Goal: Task Accomplishment & Management: Manage account settings

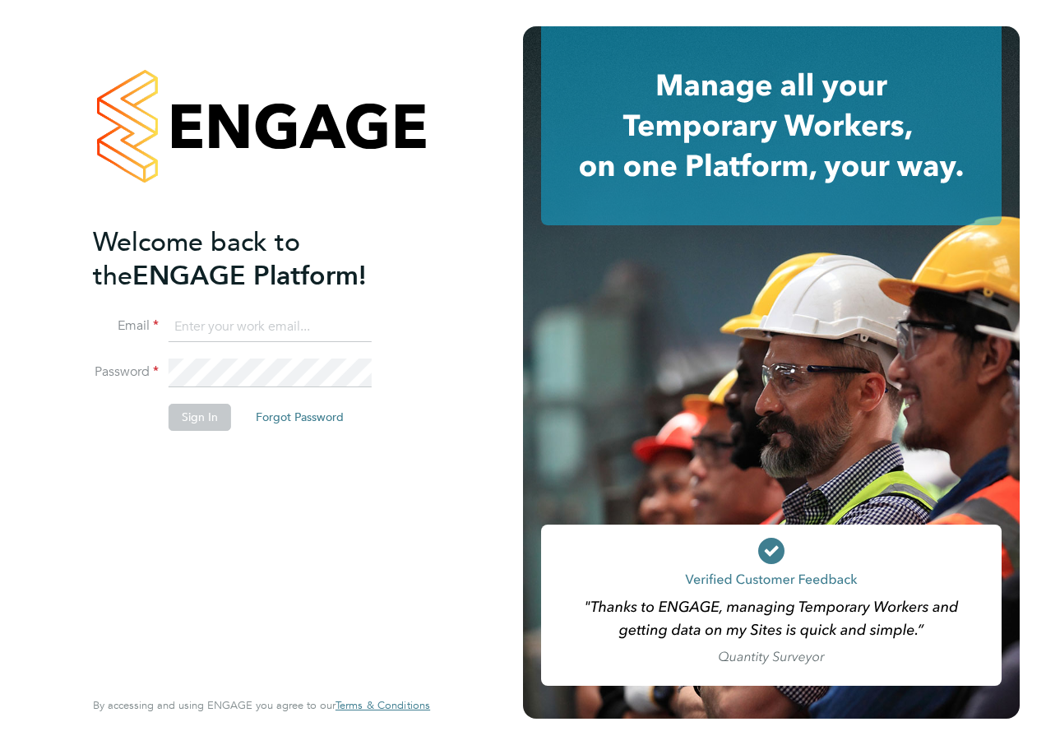
type input "roslyn.ogarro@ncclondon.ac.uk"
click at [209, 425] on button "Sign In" at bounding box center [200, 417] width 62 height 26
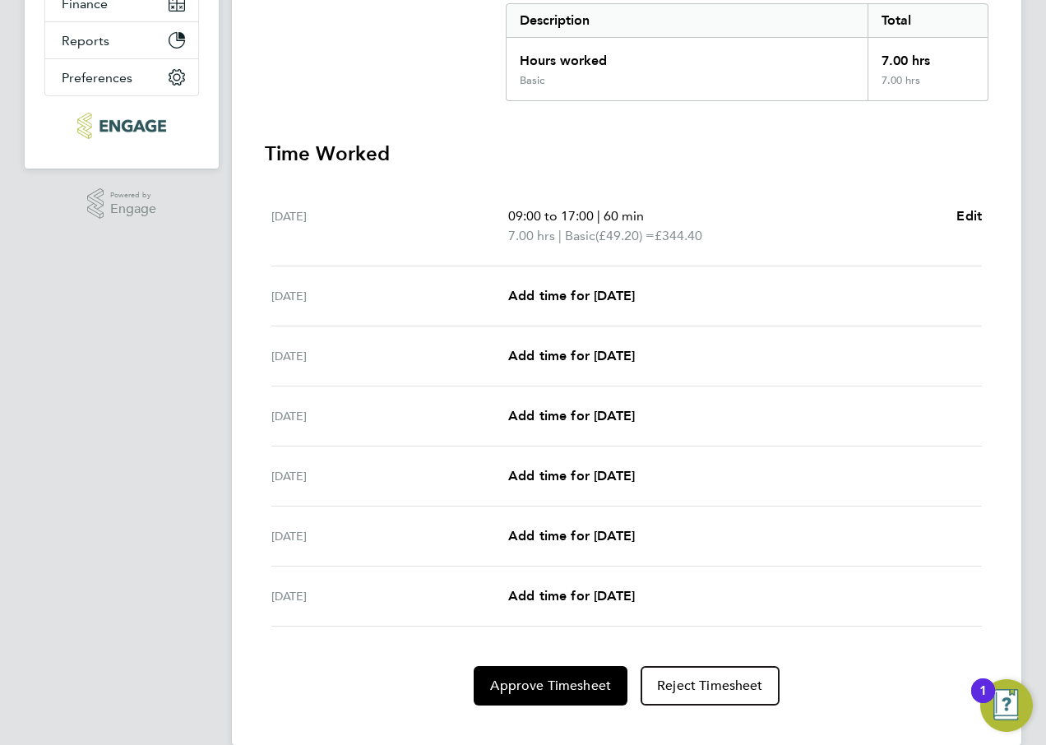
scroll to position [377, 0]
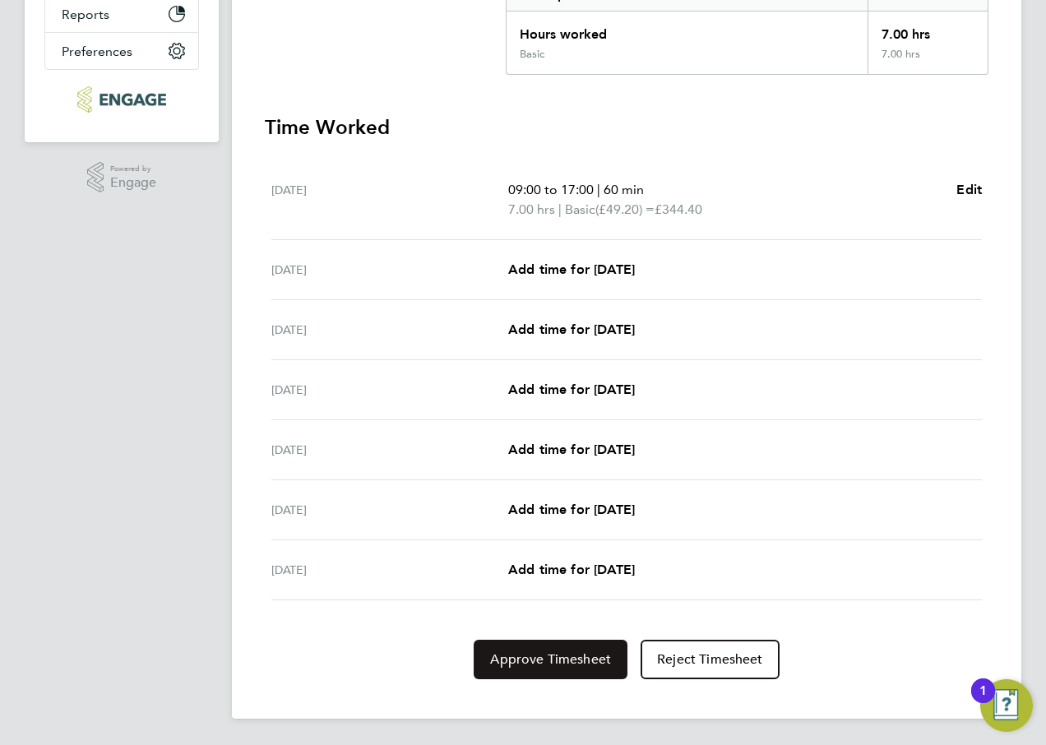
click at [542, 664] on span "Approve Timesheet" at bounding box center [550, 659] width 121 height 16
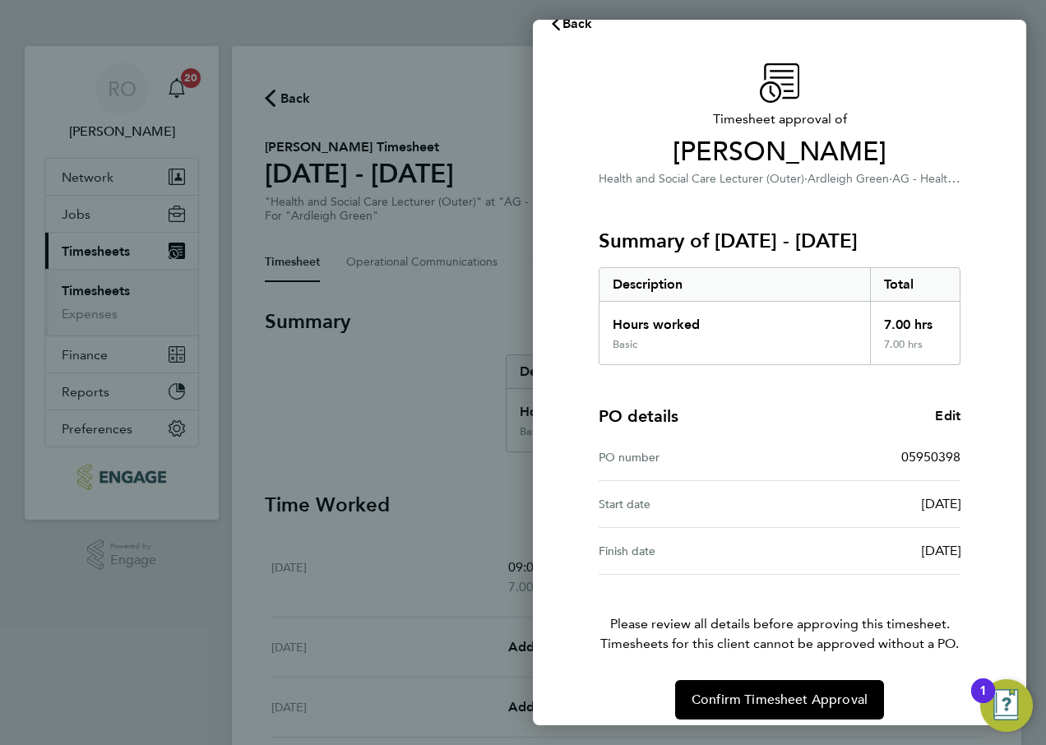
scroll to position [43, 0]
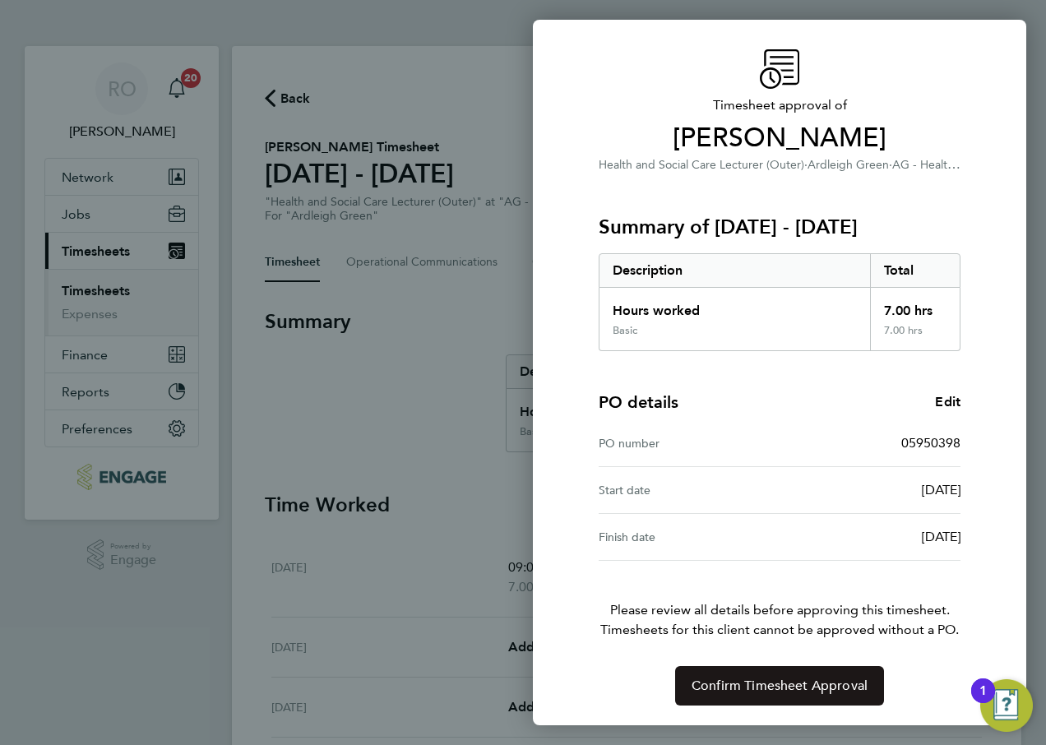
click at [772, 685] on span "Confirm Timesheet Approval" at bounding box center [780, 686] width 176 height 16
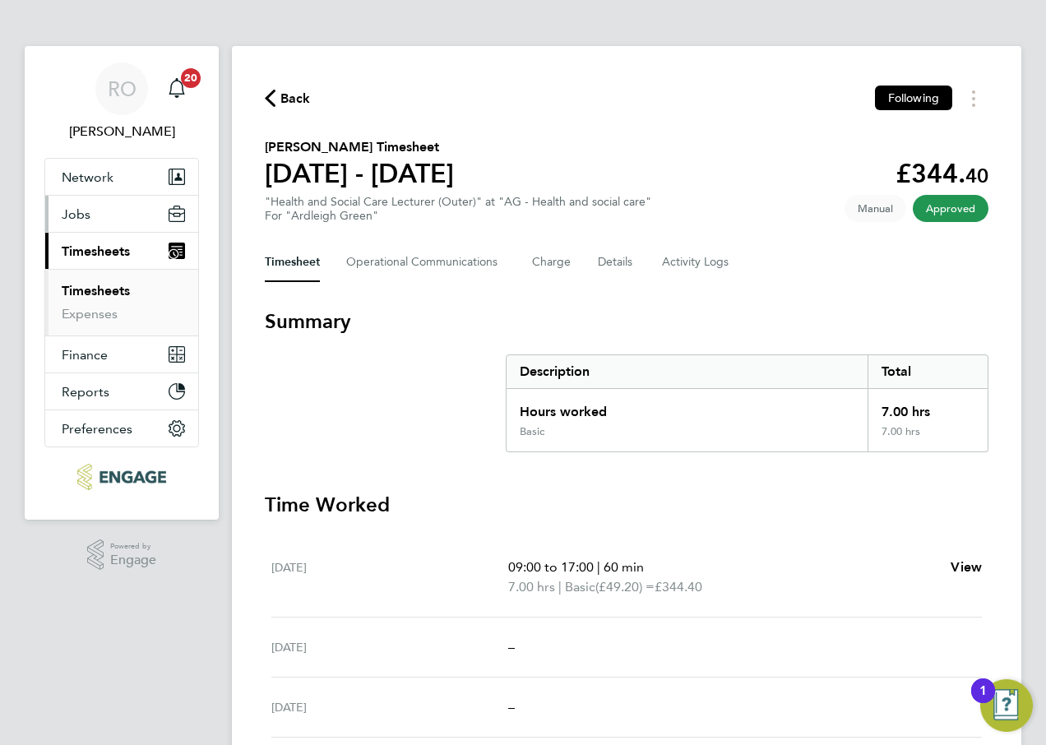
click at [84, 211] on span "Jobs" at bounding box center [76, 214] width 29 height 16
click at [90, 215] on button "Jobs" at bounding box center [121, 214] width 153 height 36
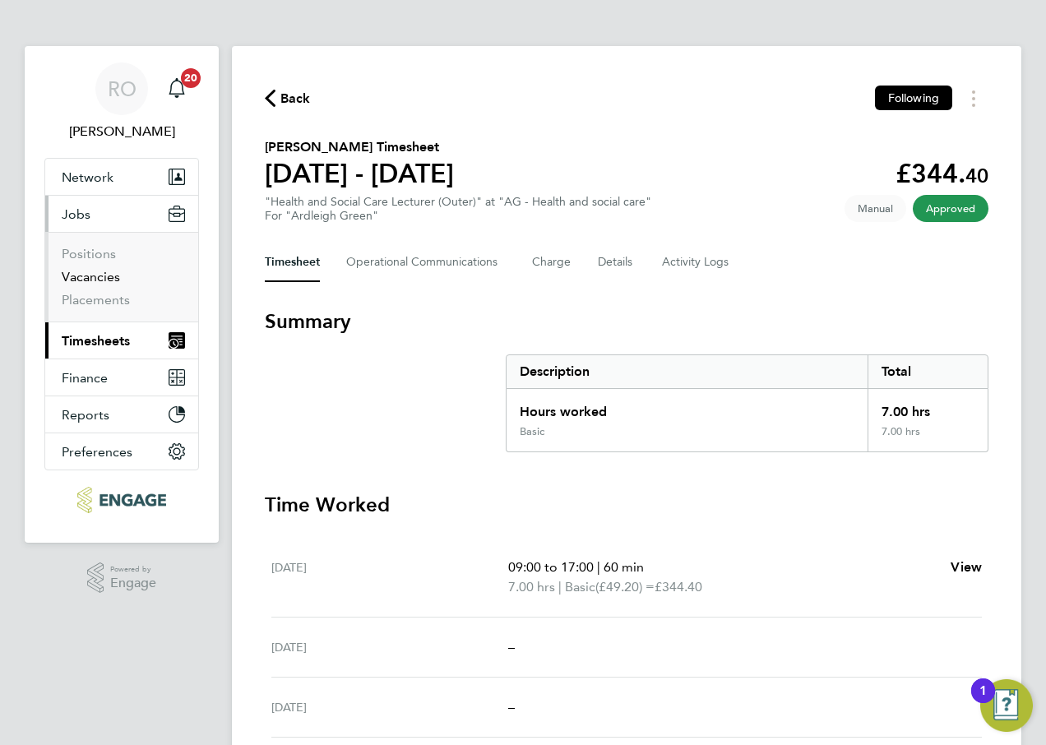
click at [90, 275] on link "Vacancies" at bounding box center [91, 277] width 58 height 16
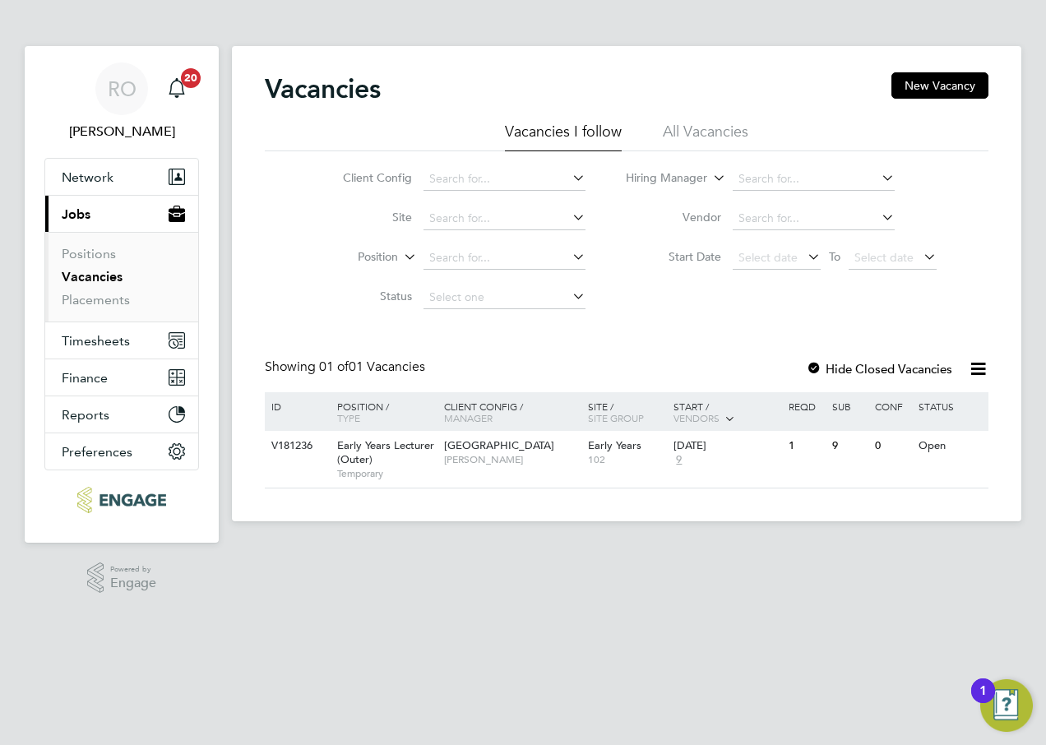
click at [975, 369] on icon at bounding box center [978, 369] width 21 height 21
click at [918, 370] on label "Hide Closed Vacancies" at bounding box center [879, 369] width 146 height 16
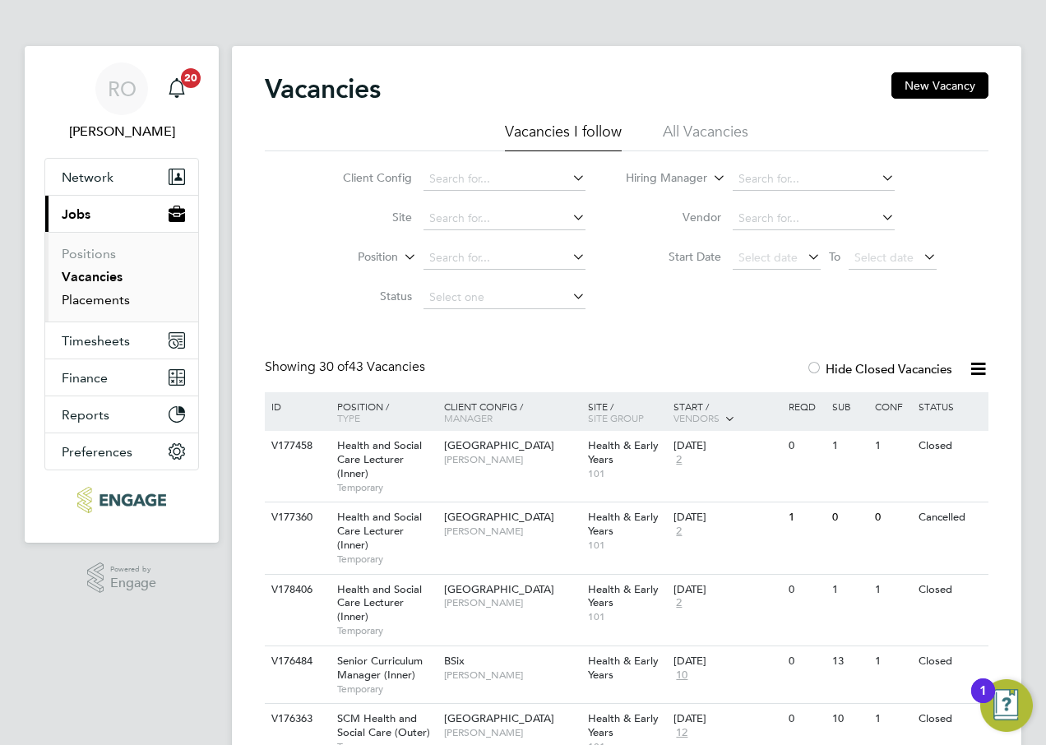
drag, startPoint x: 99, startPoint y: 297, endPoint x: 117, endPoint y: 313, distance: 23.8
click at [99, 297] on link "Placements" at bounding box center [96, 300] width 68 height 16
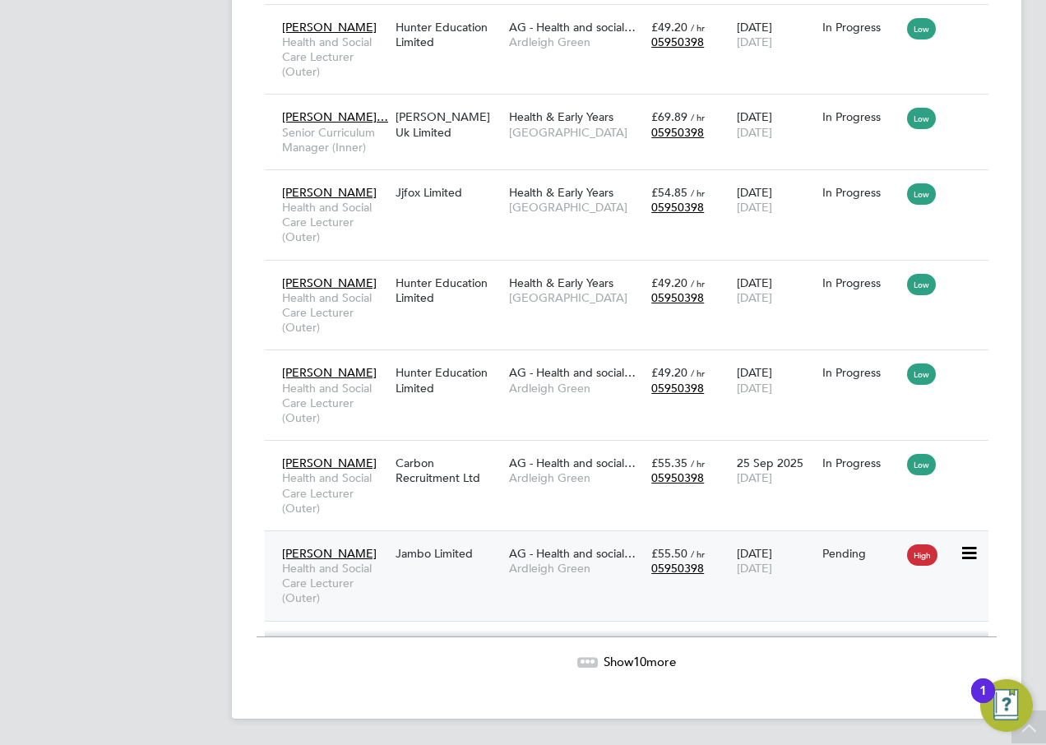
click at [576, 552] on span "AG - Health and social…" at bounding box center [572, 553] width 127 height 15
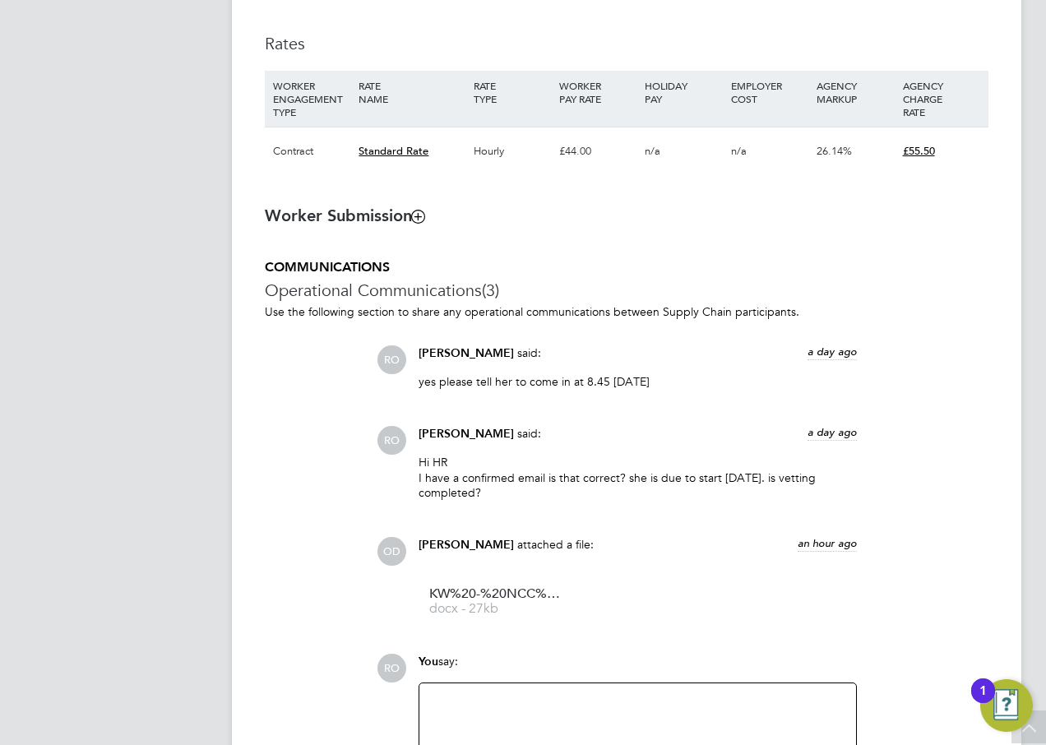
scroll to position [1151, 0]
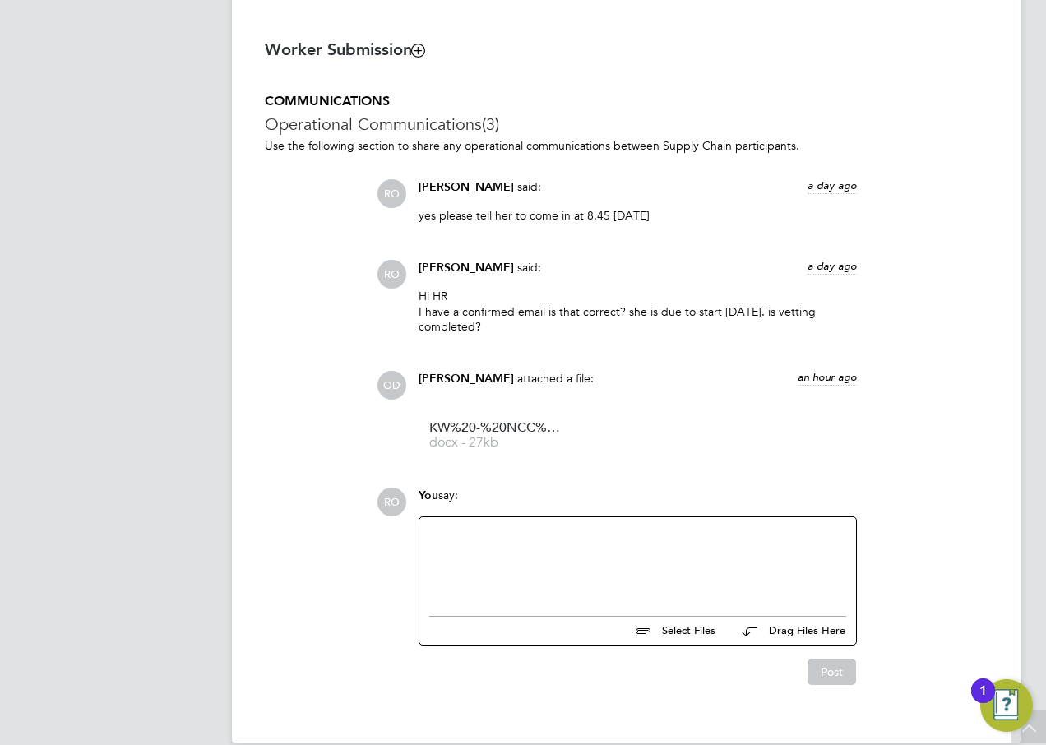
click at [491, 557] on div at bounding box center [637, 562] width 417 height 71
click at [838, 677] on button "Post" at bounding box center [832, 672] width 49 height 26
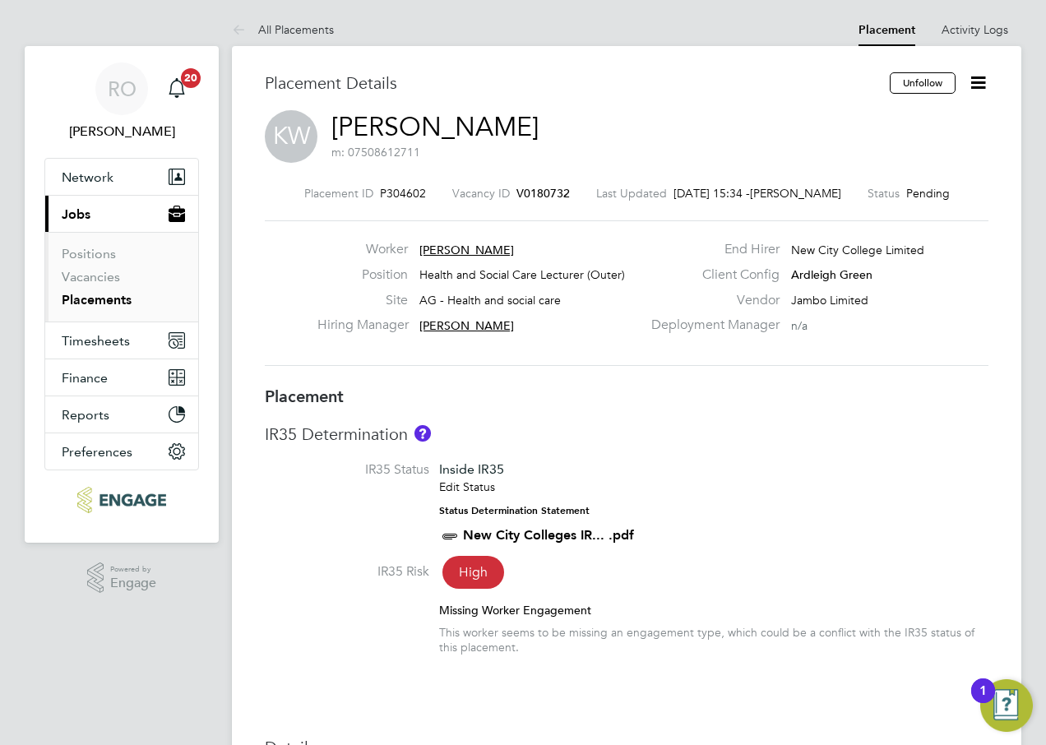
drag, startPoint x: 728, startPoint y: 719, endPoint x: 716, endPoint y: 716, distance: 11.8
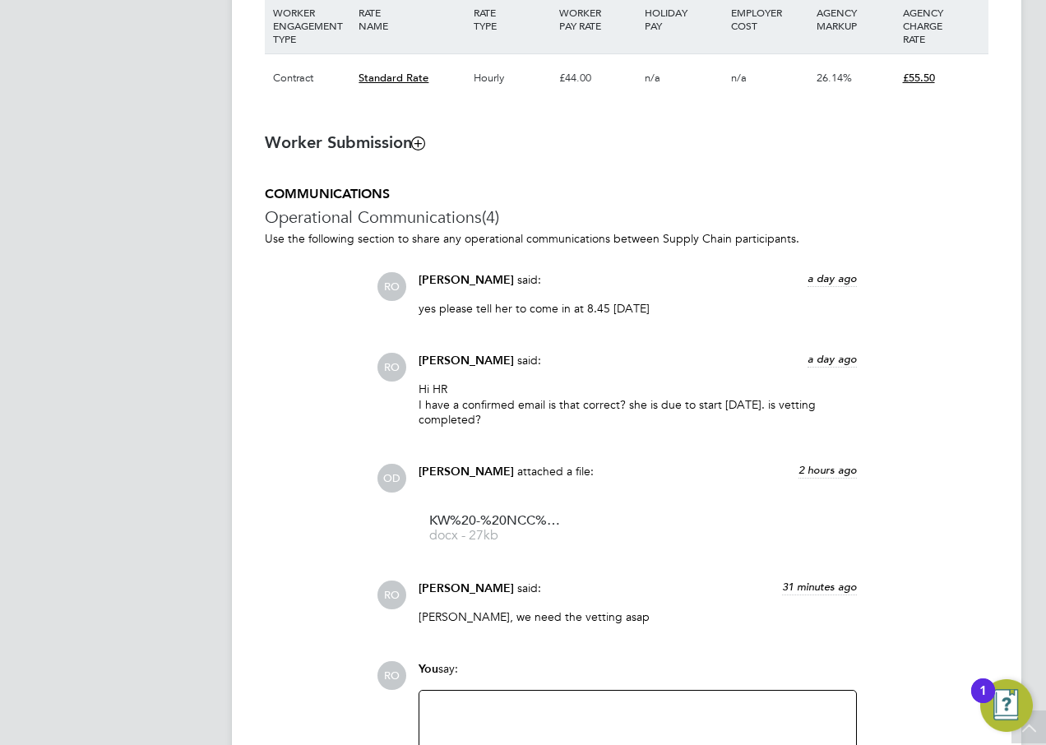
scroll to position [1398, 0]
